Goal: Information Seeking & Learning: Learn about a topic

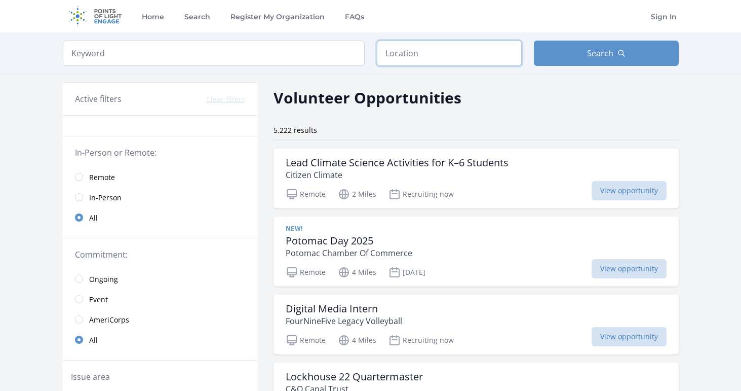
click at [395, 56] on input "text" at bounding box center [449, 53] width 145 height 25
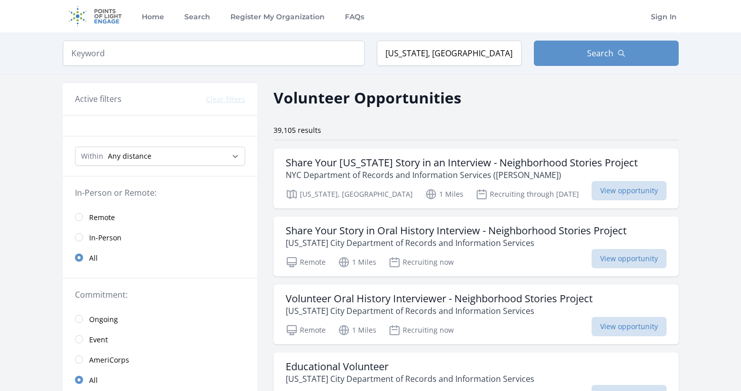
click at [552, 69] on div "Keyword Location New York, NY, USA Search" at bounding box center [371, 53] width 649 height 42
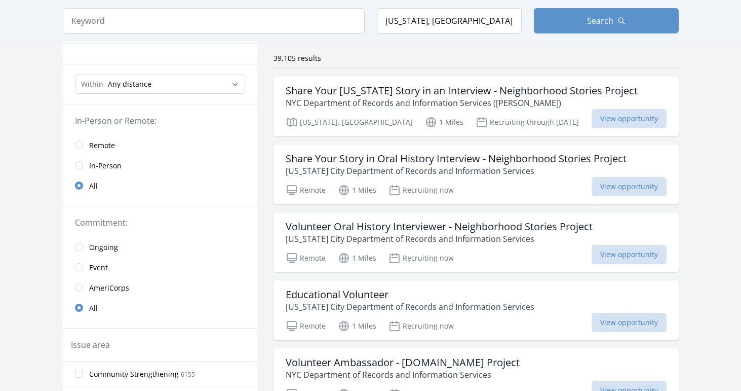
scroll to position [113, 0]
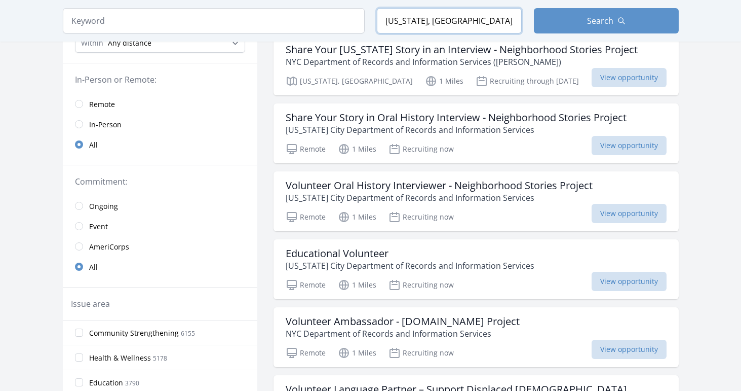
click at [443, 19] on input "New York, NY, USA" at bounding box center [449, 20] width 145 height 25
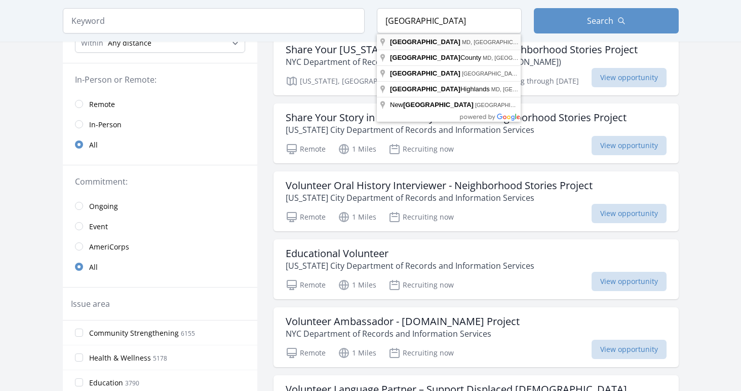
type input "Baltimore, MD, USA"
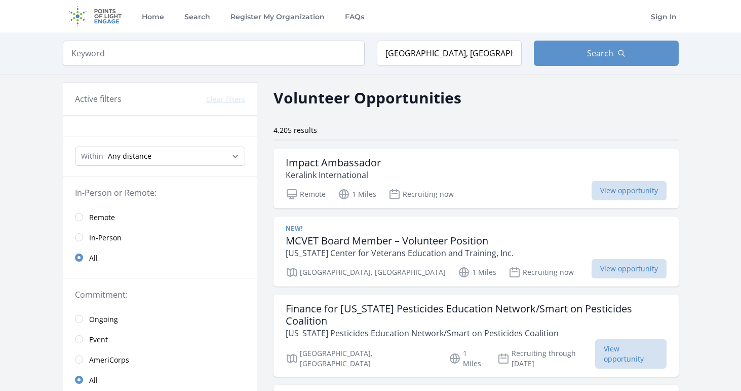
click at [99, 220] on span "Remote" at bounding box center [102, 217] width 26 height 10
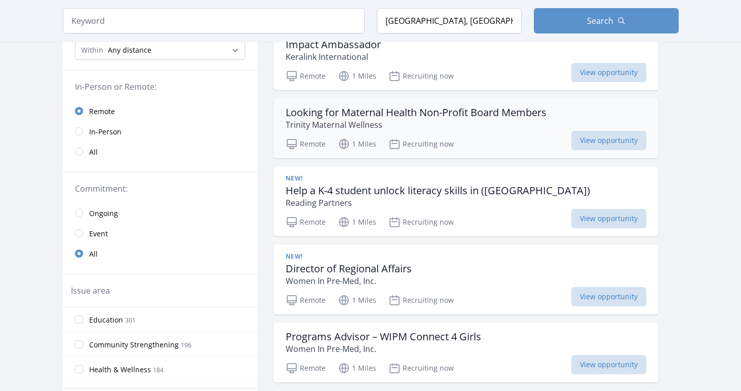
scroll to position [104, 0]
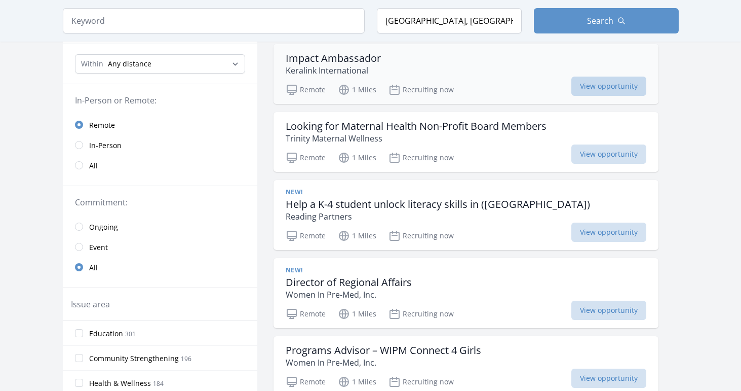
click at [580, 82] on span "View opportunity" at bounding box center [609, 86] width 75 height 19
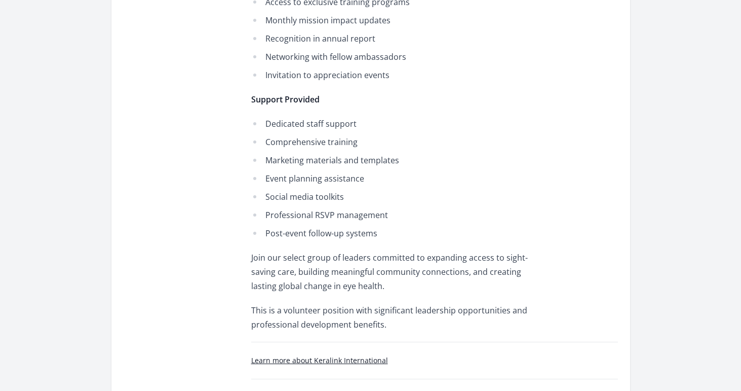
scroll to position [704, 0]
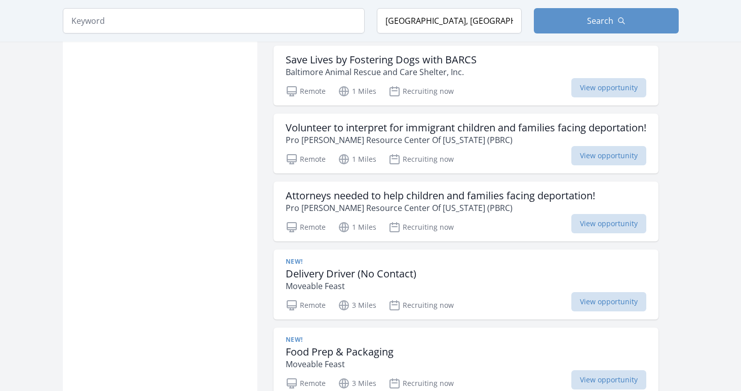
scroll to position [29, 0]
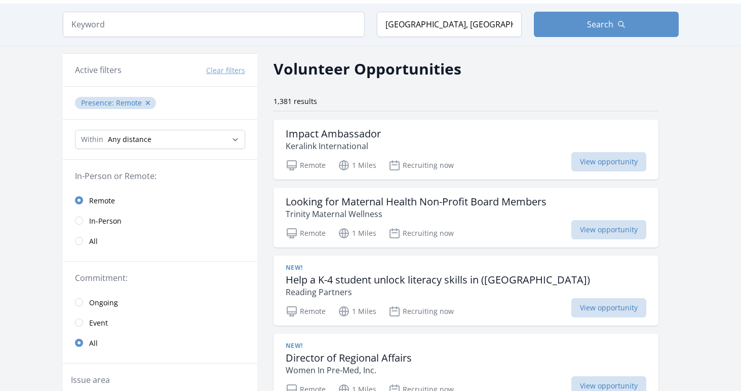
click at [93, 243] on span "All" at bounding box center [93, 241] width 9 height 10
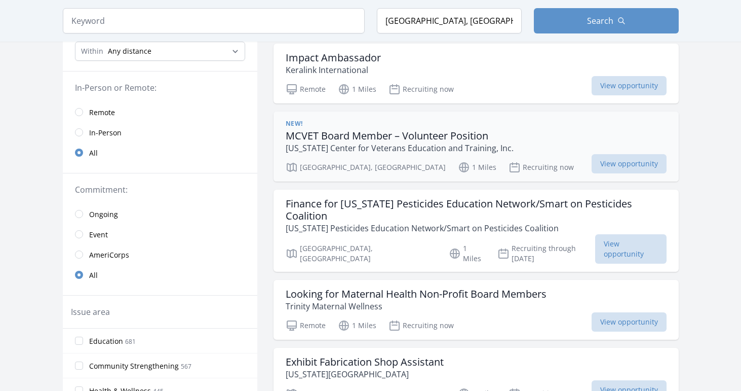
scroll to position [105, 0]
click at [449, 17] on input "Baltimore, MD, USA" at bounding box center [449, 20] width 145 height 25
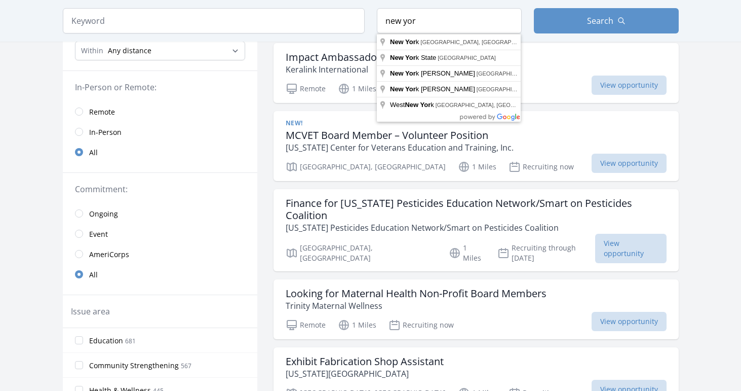
type input "New York, NY, USA"
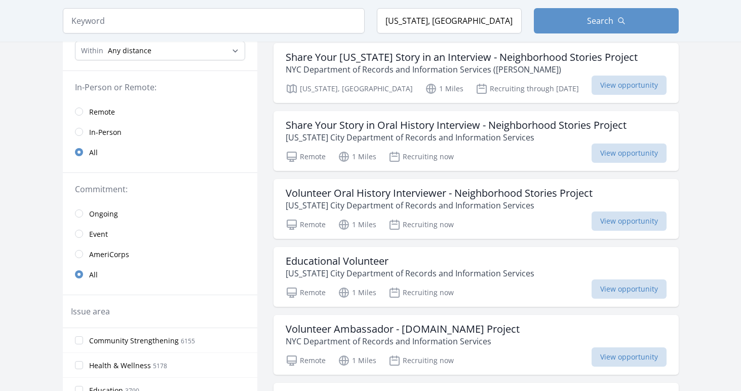
click at [543, 38] on div "Keyword Location New York, NY, USA Search" at bounding box center [371, 21] width 649 height 42
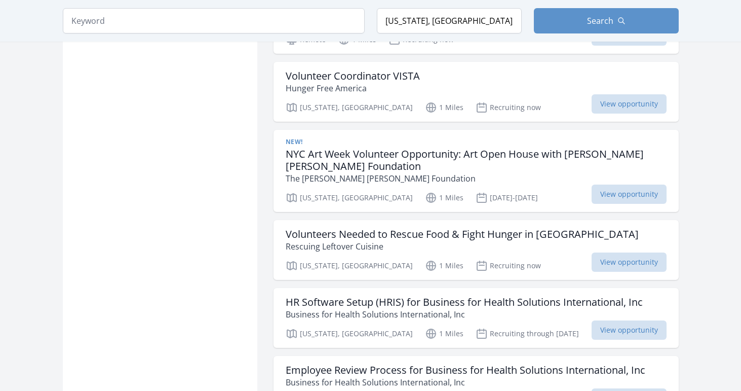
scroll to position [1137, 0]
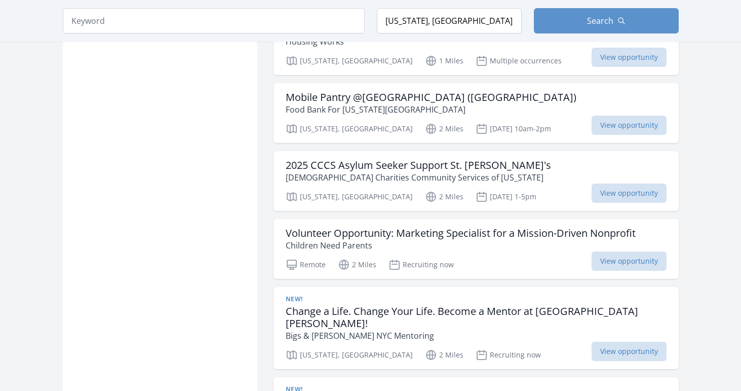
scroll to position [2119, 0]
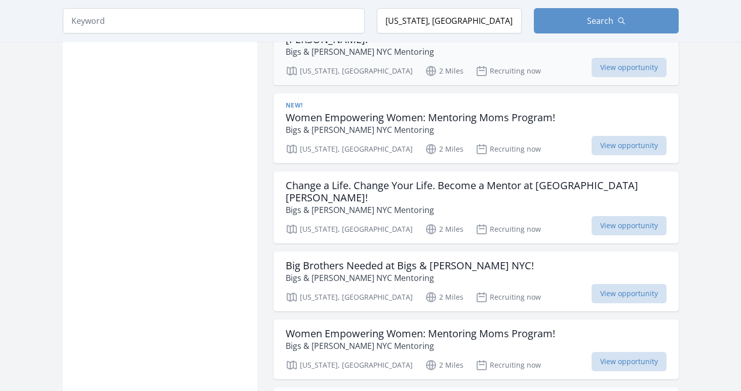
scroll to position [3303, 0]
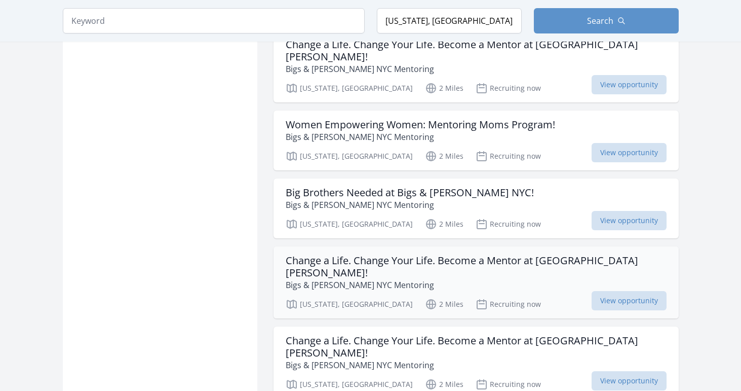
scroll to position [4321, 0]
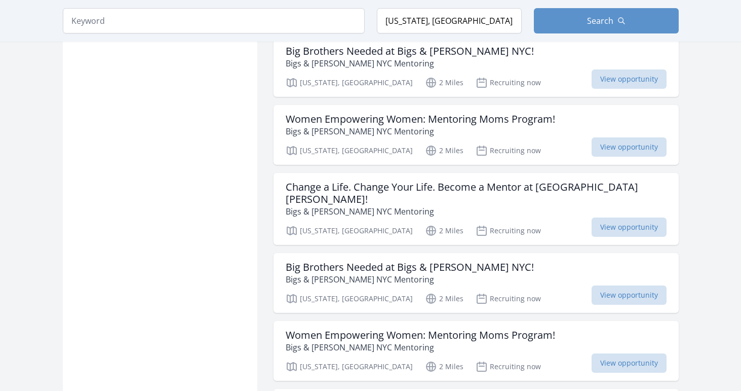
scroll to position [14730, 0]
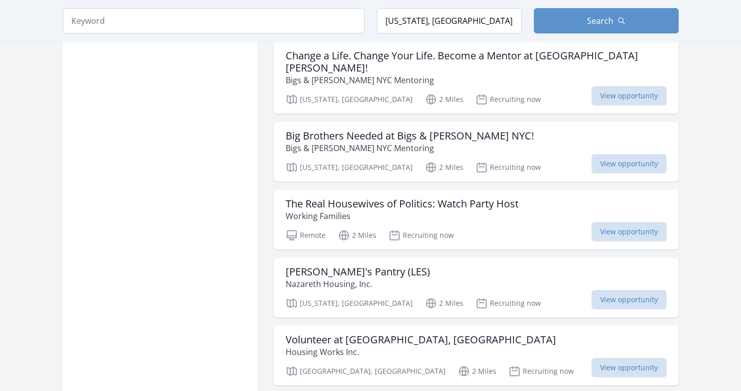
scroll to position [15059, 0]
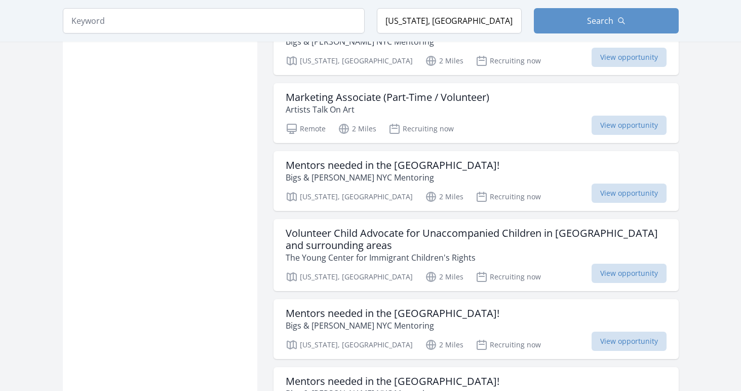
scroll to position [17906, 0]
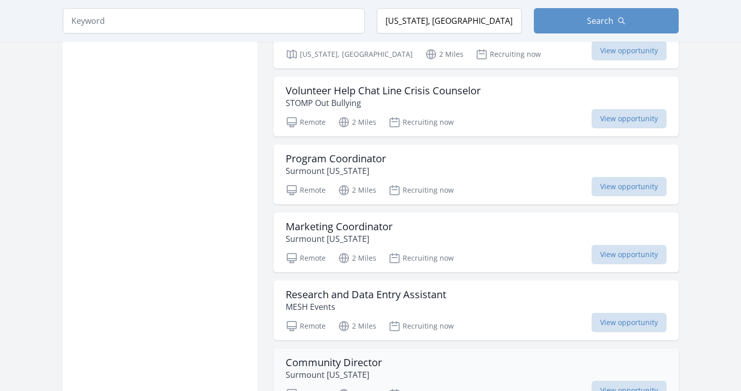
scroll to position [21039, 0]
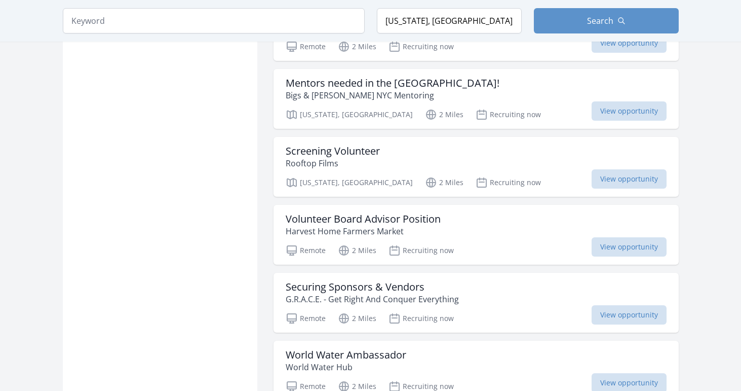
scroll to position [24101, 0]
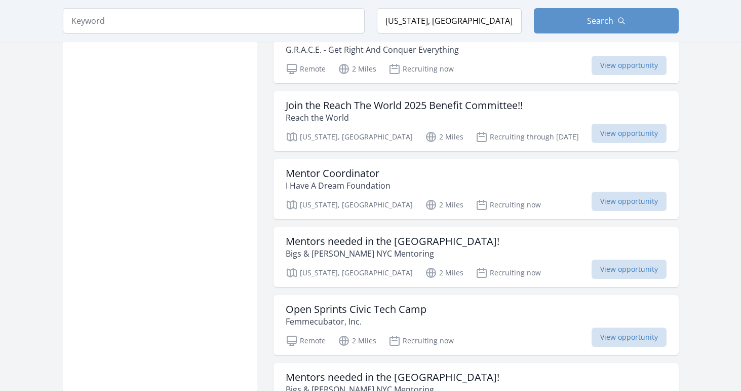
scroll to position [24558, 0]
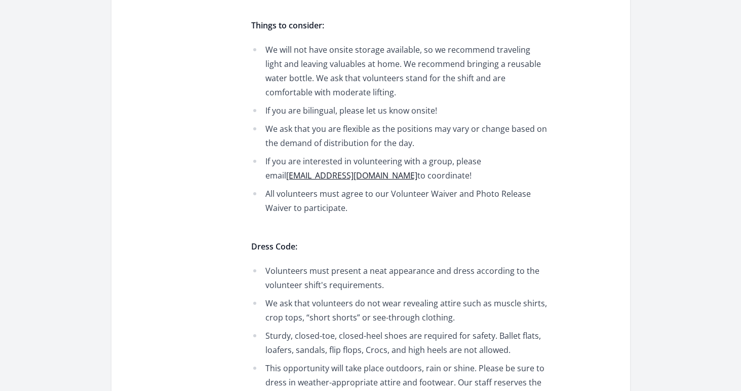
scroll to position [76, 0]
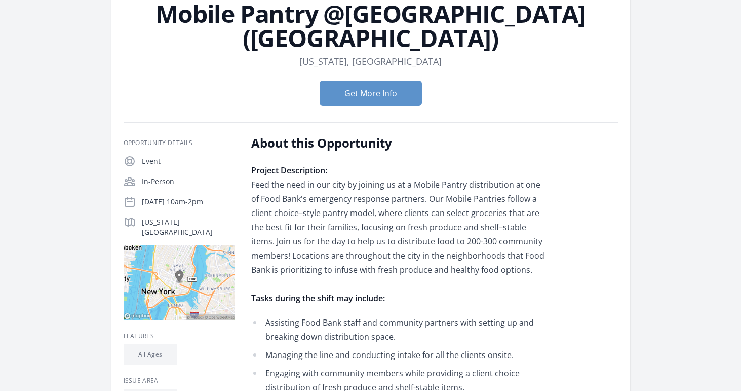
click at [373, 106] on div "Get More Info" at bounding box center [371, 93] width 495 height 42
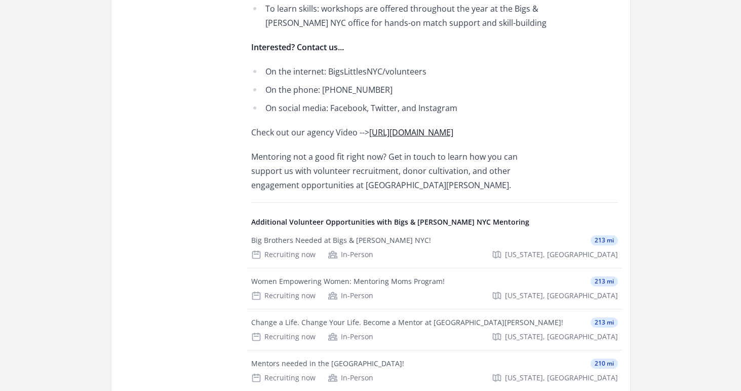
scroll to position [1093, 0]
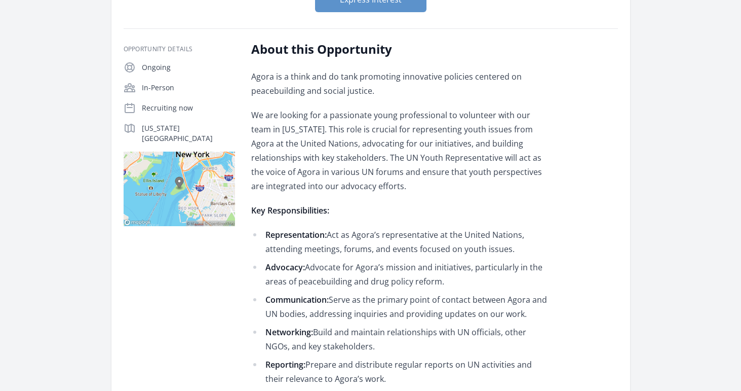
scroll to position [152, 0]
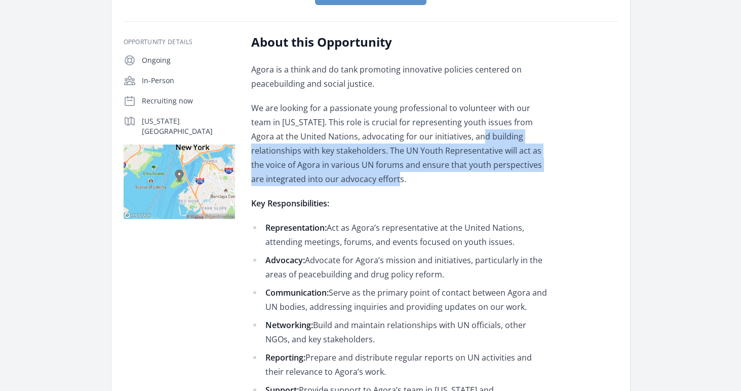
drag, startPoint x: 440, startPoint y: 131, endPoint x: 440, endPoint y: 180, distance: 49.2
click at [440, 180] on p "We are looking for a passionate young professional to volunteer with our team i…" at bounding box center [399, 143] width 296 height 85
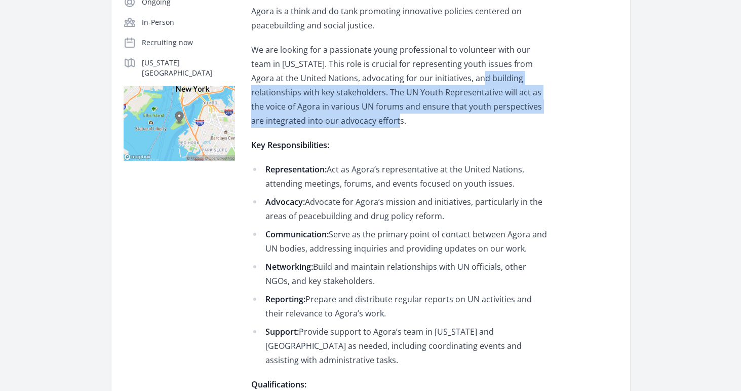
scroll to position [220, 0]
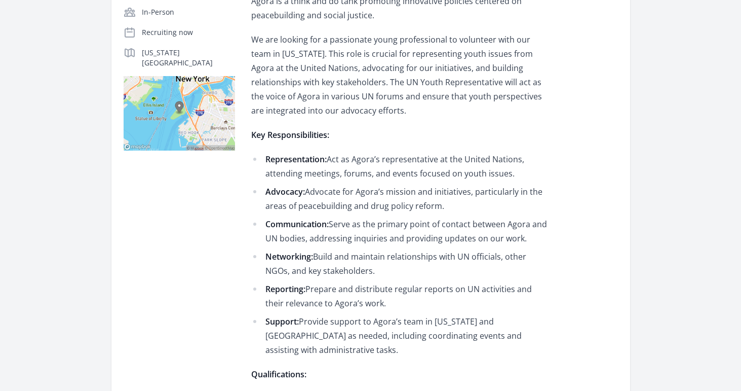
click at [440, 180] on ul "Representation: Act as Agora’s representative at the United Nations, attending …" at bounding box center [399, 254] width 296 height 205
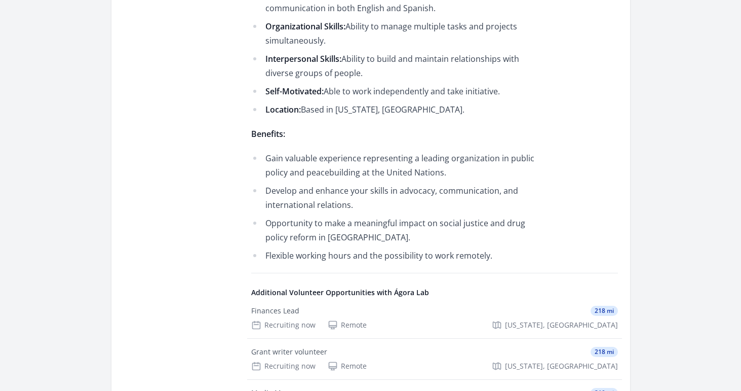
scroll to position [692, 0]
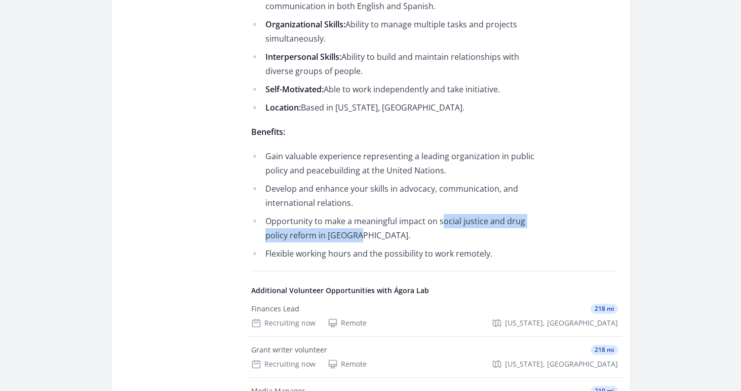
drag, startPoint x: 443, startPoint y: 222, endPoint x: 443, endPoint y: 231, distance: 8.6
click at [443, 231] on li "Opportunity to make a meaningful impact on social justice and drug policy refor…" at bounding box center [399, 228] width 296 height 28
